Goal: Task Accomplishment & Management: Complete application form

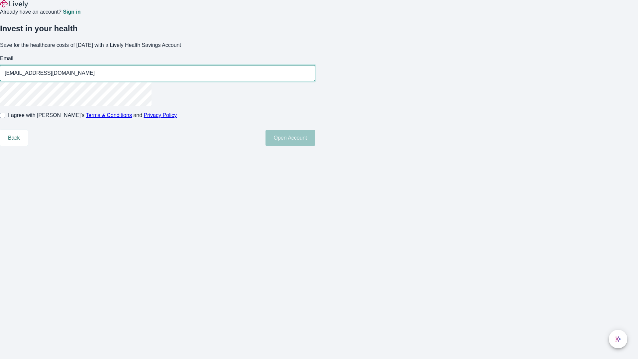
type input "[EMAIL_ADDRESS][DOMAIN_NAME]"
click at [5, 118] on input "I agree with Lively’s Terms & Conditions and Privacy Policy" at bounding box center [2, 115] width 5 height 5
checkbox input "true"
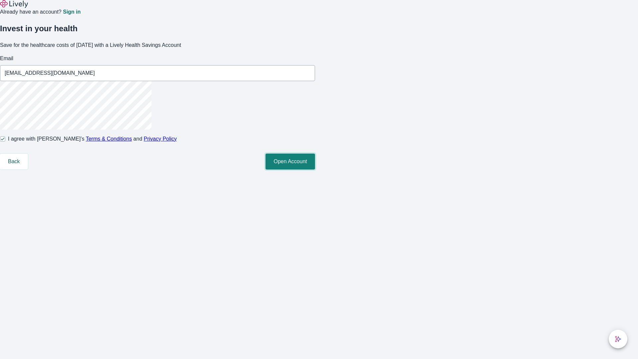
click at [315, 170] on button "Open Account" at bounding box center [291, 162] width 50 height 16
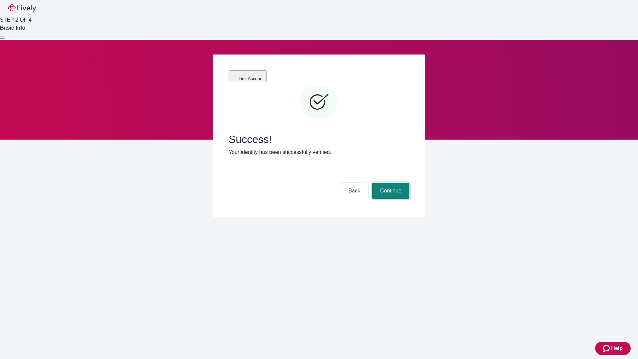
click at [390, 183] on button "Continue" at bounding box center [390, 191] width 37 height 16
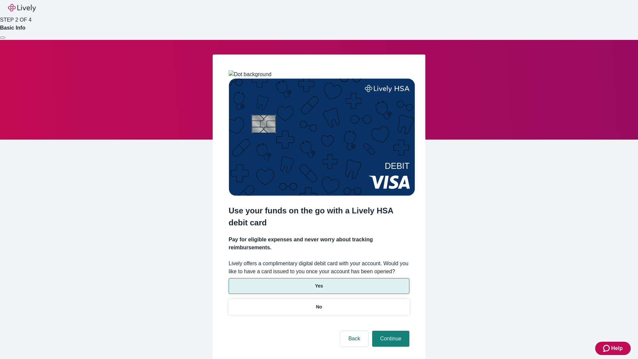
click at [319, 283] on p "Yes" at bounding box center [319, 286] width 8 height 7
click at [390, 331] on button "Continue" at bounding box center [390, 339] width 37 height 16
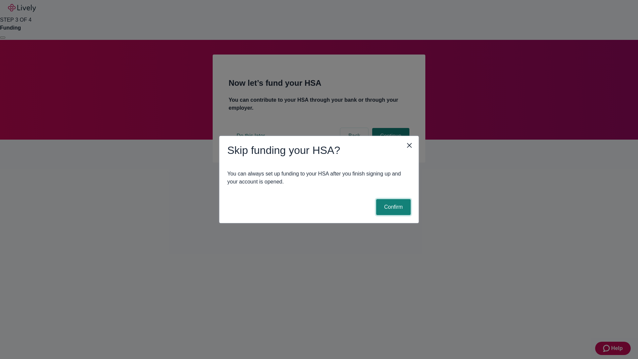
click at [393, 207] on button "Confirm" at bounding box center [393, 207] width 35 height 16
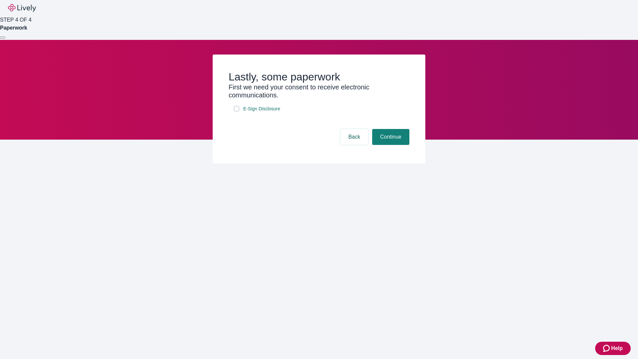
click at [237, 111] on input "E-Sign Disclosure" at bounding box center [236, 108] width 5 height 5
checkbox input "true"
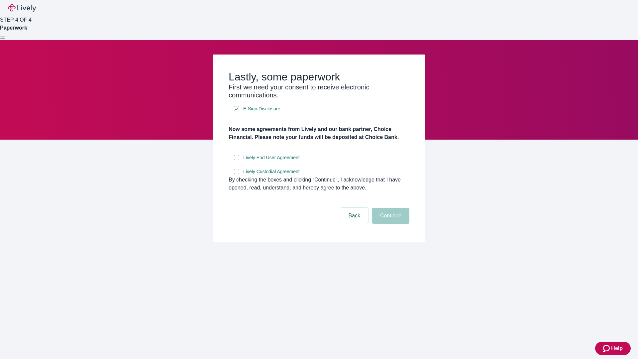
click at [237, 160] on input "Lively End User Agreement" at bounding box center [236, 157] width 5 height 5
checkbox input "true"
click at [237, 174] on input "Lively Custodial Agreement" at bounding box center [236, 171] width 5 height 5
checkbox input "true"
click at [390, 224] on button "Continue" at bounding box center [390, 216] width 37 height 16
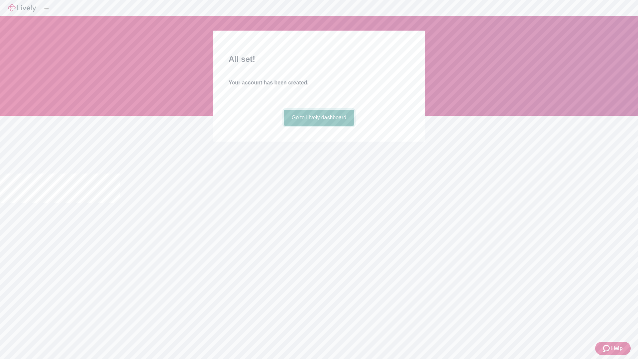
click at [319, 126] on link "Go to Lively dashboard" at bounding box center [319, 118] width 71 height 16
